Goal: Information Seeking & Learning: Learn about a topic

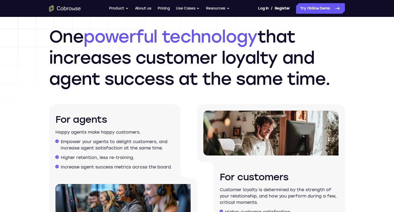
scroll to position [793, 0]
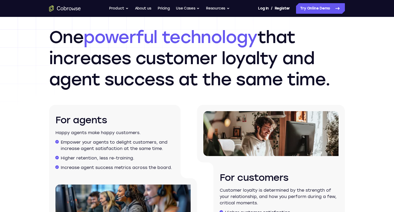
click at [195, 73] on h2 "One powerful technology that increases customer loyalty and agent success at th…" at bounding box center [197, 58] width 296 height 63
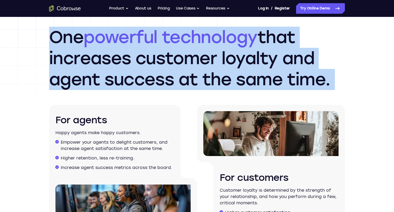
click at [195, 73] on h2 "One powerful technology that increases customer loyalty and agent success at th…" at bounding box center [197, 58] width 296 height 63
click at [193, 82] on h2 "One powerful technology that increases customer loyalty and agent success at th…" at bounding box center [197, 58] width 296 height 63
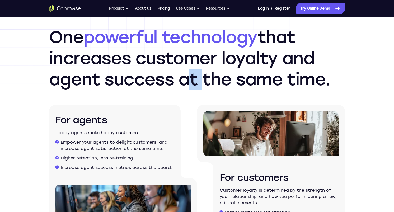
click at [193, 82] on h2 "One powerful technology that increases customer loyalty and agent success at th…" at bounding box center [197, 58] width 296 height 63
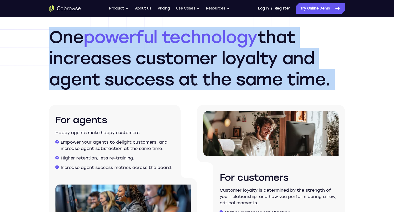
click at [193, 82] on h2 "One powerful technology that increases customer loyalty and agent success at th…" at bounding box center [197, 58] width 296 height 63
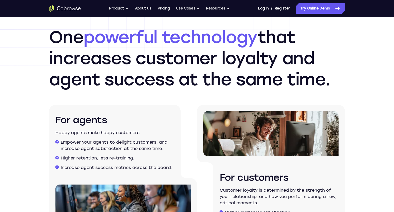
click at [181, 123] on div "For agents Happy agents make happy customers. Empower your agents to delight cu…" at bounding box center [123, 168] width 148 height 127
click at [150, 133] on p "Happy agents make happy customers." at bounding box center [114, 133] width 119 height 6
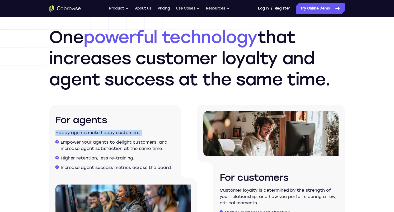
click at [150, 133] on p "Happy agents make happy customers." at bounding box center [114, 133] width 119 height 6
click at [154, 139] on div "For agents Happy agents make happy customers. Empower your agents to delight cu…" at bounding box center [115, 141] width 132 height 73
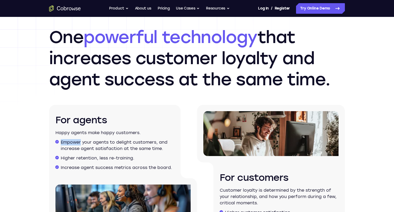
click at [154, 139] on div "For agents Happy agents make happy customers. Empower your agents to delight cu…" at bounding box center [115, 141] width 132 height 73
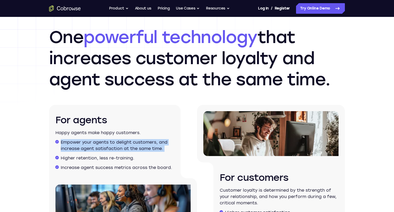
click at [154, 139] on div "For agents Happy agents make happy customers. Empower your agents to delight cu…" at bounding box center [115, 141] width 132 height 73
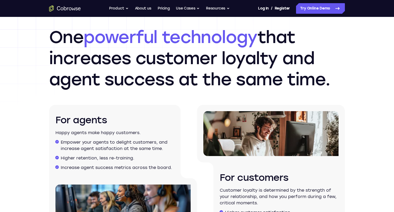
click at [167, 155] on li "Higher retention, less re-training." at bounding box center [118, 158] width 114 height 6
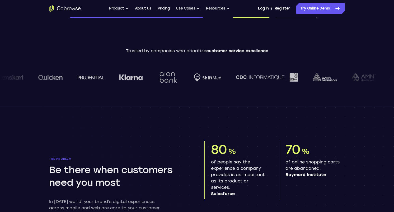
scroll to position [0, 0]
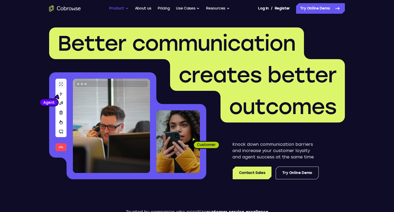
click at [121, 8] on button "Product" at bounding box center [119, 8] width 20 height 11
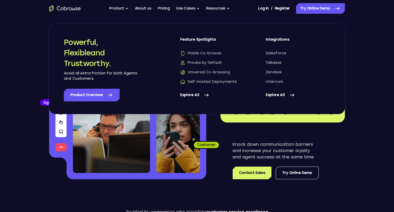
click at [251, 145] on p "Knock down communication barriers and increase your customer loyalty and agent …" at bounding box center [276, 150] width 86 height 19
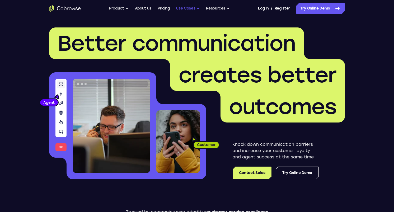
click at [183, 8] on button "Use Cases" at bounding box center [188, 8] width 24 height 11
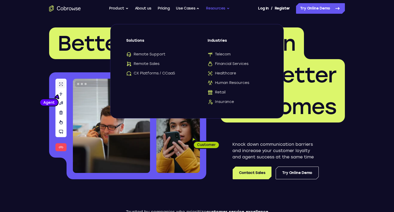
click at [219, 6] on button "Resources" at bounding box center [218, 8] width 24 height 11
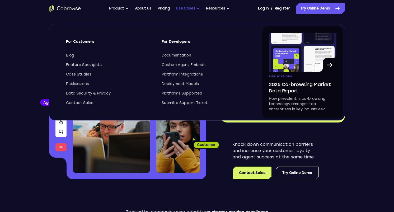
click at [194, 9] on button "Use Cases" at bounding box center [188, 8] width 24 height 11
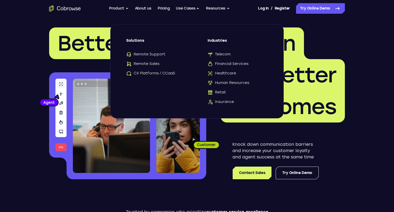
click at [356, 59] on header "Better communication creates better outcomes Customer Agent Agent Knock down co…" at bounding box center [197, 105] width 338 height 177
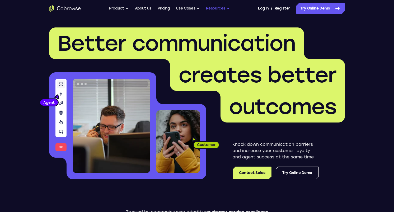
click at [213, 8] on button "Resources" at bounding box center [218, 8] width 24 height 11
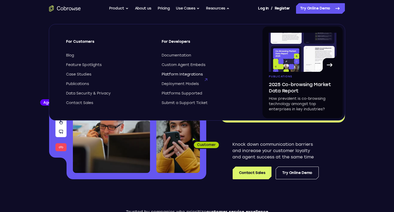
click at [195, 73] on span "Platform Integrations" at bounding box center [182, 74] width 41 height 5
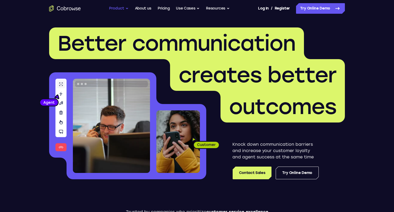
click at [111, 13] on button "Product" at bounding box center [119, 8] width 20 height 11
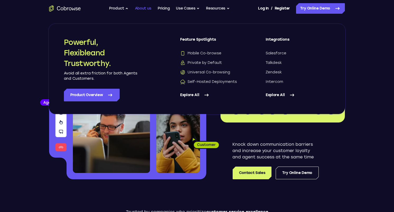
click at [144, 11] on link "About us" at bounding box center [143, 8] width 16 height 11
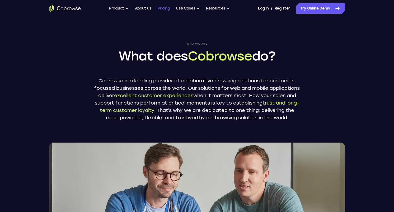
click at [161, 11] on link "Pricing" at bounding box center [164, 8] width 12 height 11
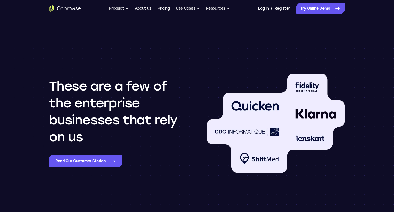
scroll to position [421, 0]
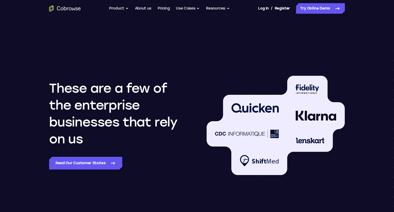
click at [319, 111] on img at bounding box center [276, 125] width 138 height 99
click at [280, 111] on img at bounding box center [276, 125] width 138 height 99
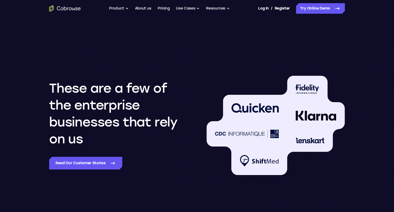
click at [280, 111] on img at bounding box center [276, 125] width 138 height 99
click at [275, 133] on img at bounding box center [276, 125] width 138 height 99
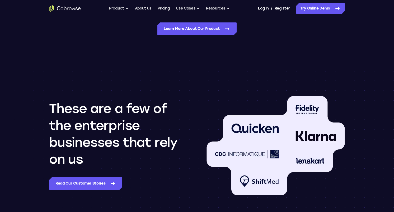
scroll to position [0, 0]
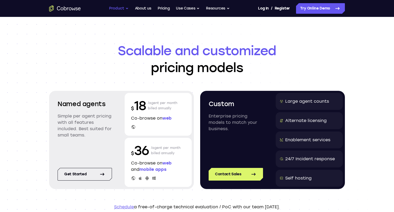
click at [126, 9] on button "Product" at bounding box center [119, 8] width 20 height 11
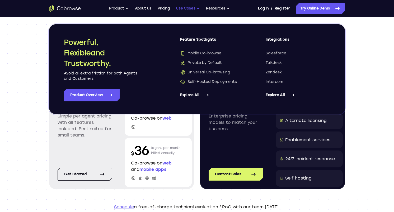
click at [190, 11] on button "Use Cases" at bounding box center [188, 8] width 24 height 11
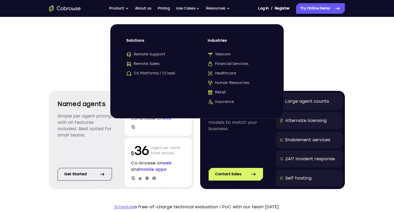
click at [88, 64] on h1 "Scalable and customized pricing models" at bounding box center [197, 59] width 296 height 34
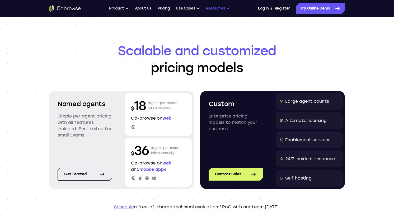
click at [216, 12] on button "Resources" at bounding box center [218, 8] width 24 height 11
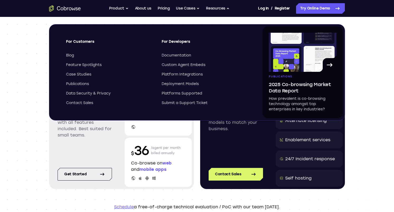
click at [25, 61] on div "Scalable and customized pricing models Named agents Simple per agent pricing wi…" at bounding box center [197, 126] width 394 height 219
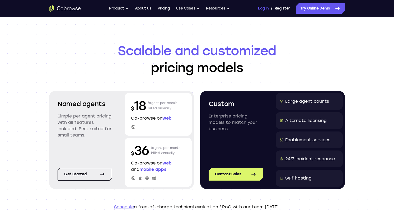
click at [266, 11] on link "Log In" at bounding box center [263, 8] width 11 height 11
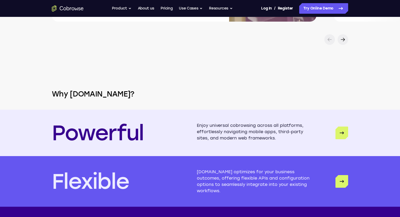
scroll to position [1278, 0]
